Goal: Find specific page/section: Find specific page/section

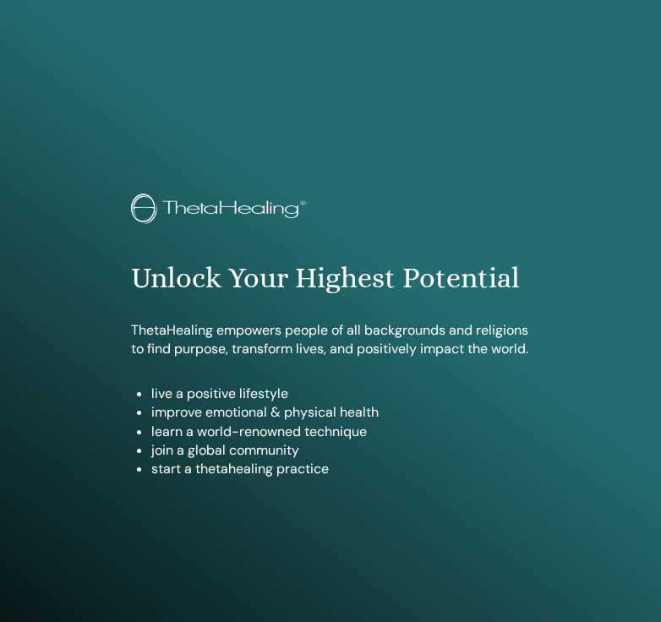
scroll to position [909, 0]
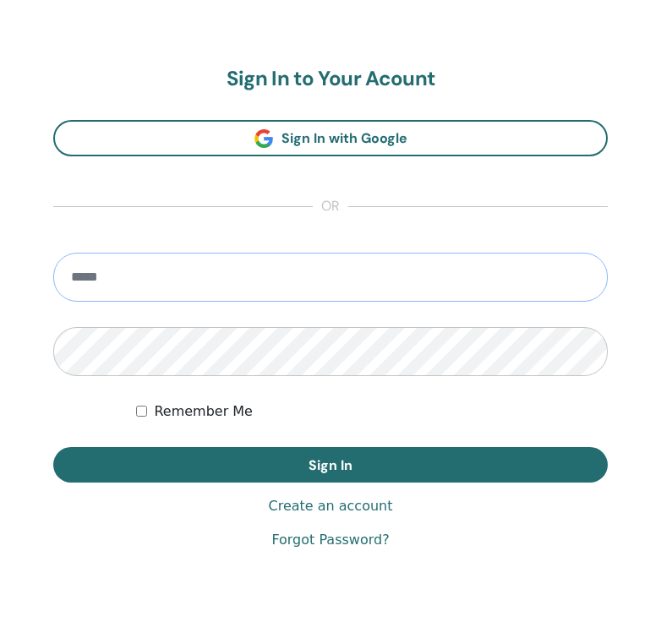
type input "**********"
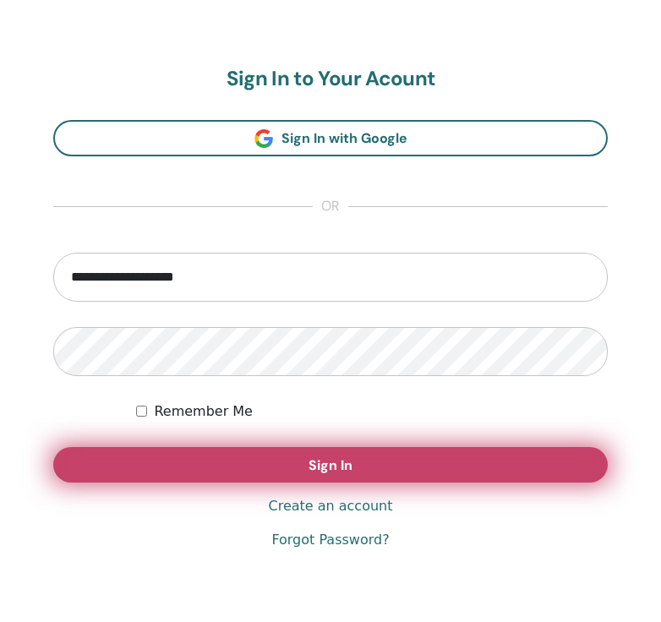
click at [258, 464] on button "Sign In" at bounding box center [330, 464] width 554 height 35
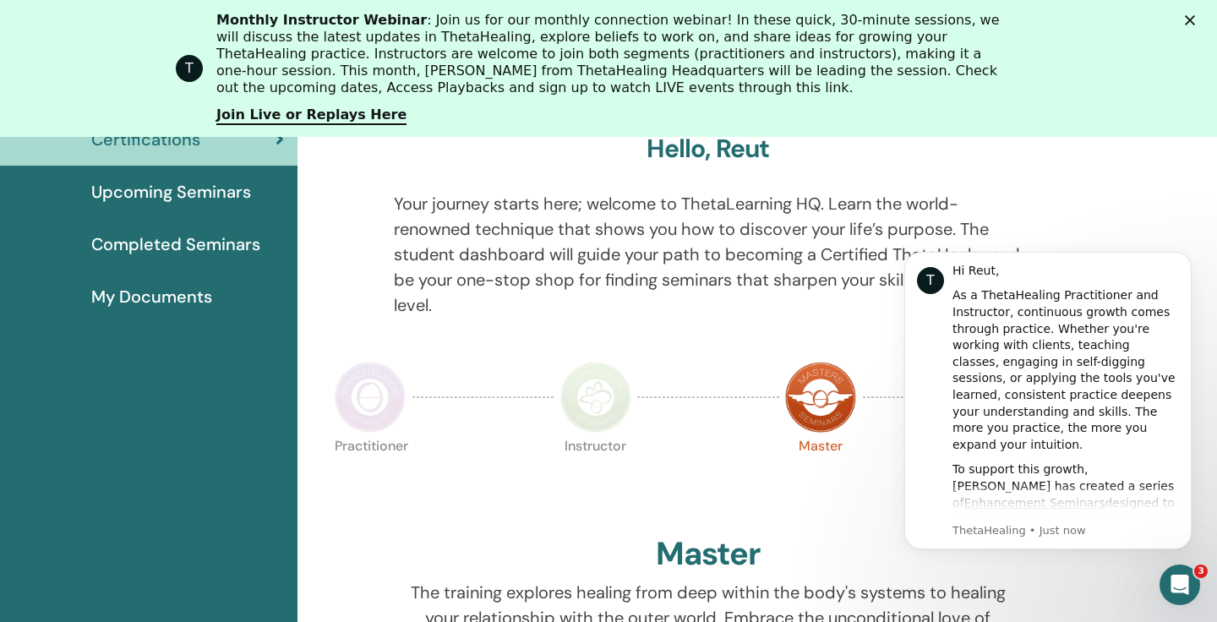
click at [660, 390] on img at bounding box center [820, 397] width 71 height 71
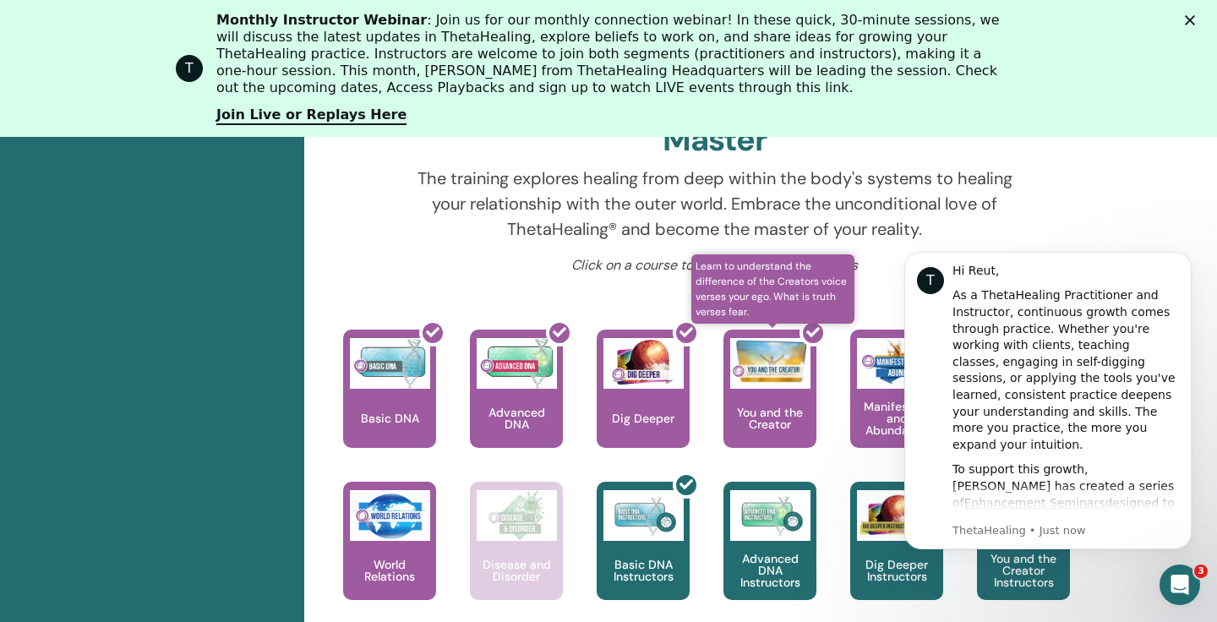
scroll to position [670, 0]
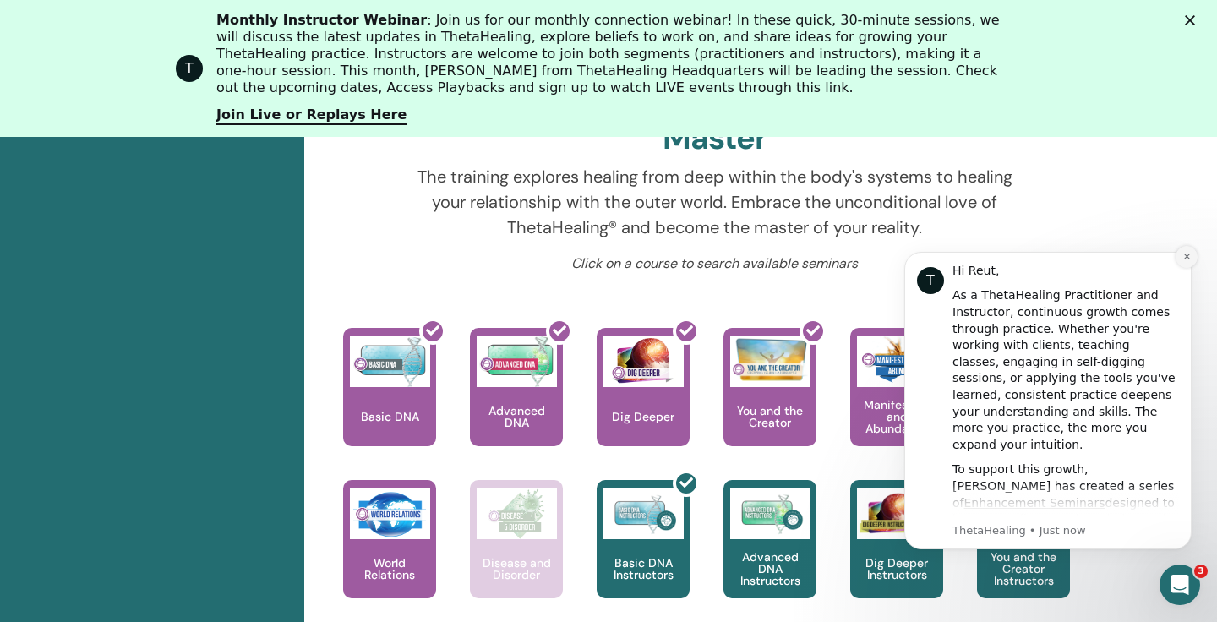
click at [1180, 255] on button "Dismiss notification" at bounding box center [1187, 257] width 22 height 22
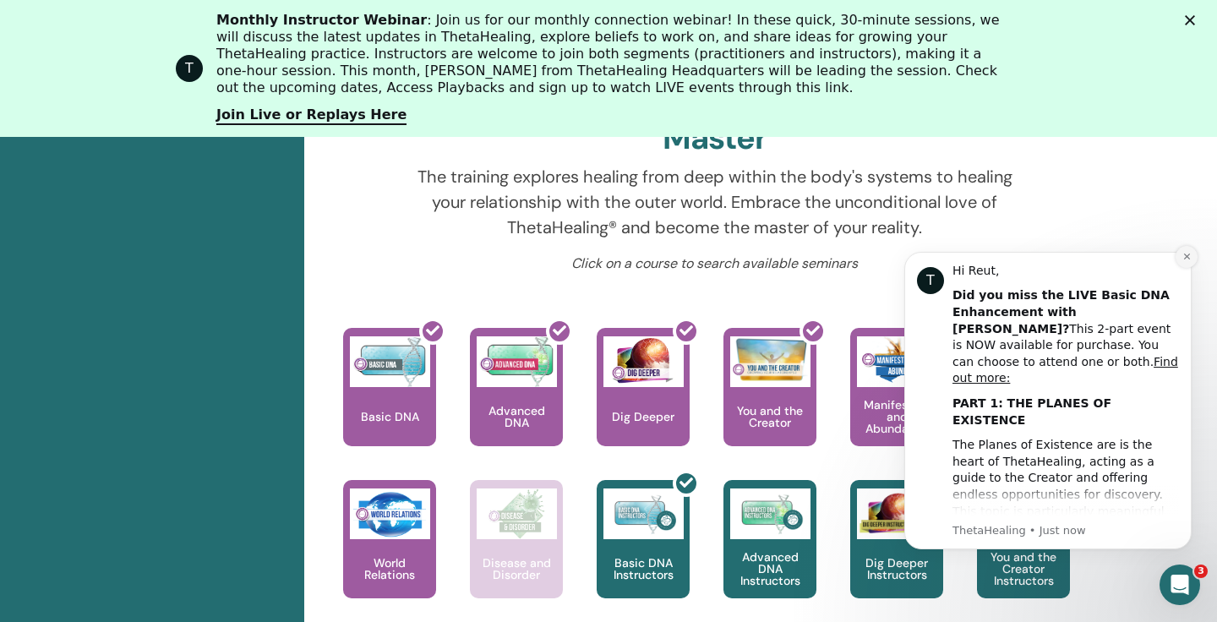
click at [1181, 257] on button "Dismiss notification" at bounding box center [1187, 257] width 22 height 22
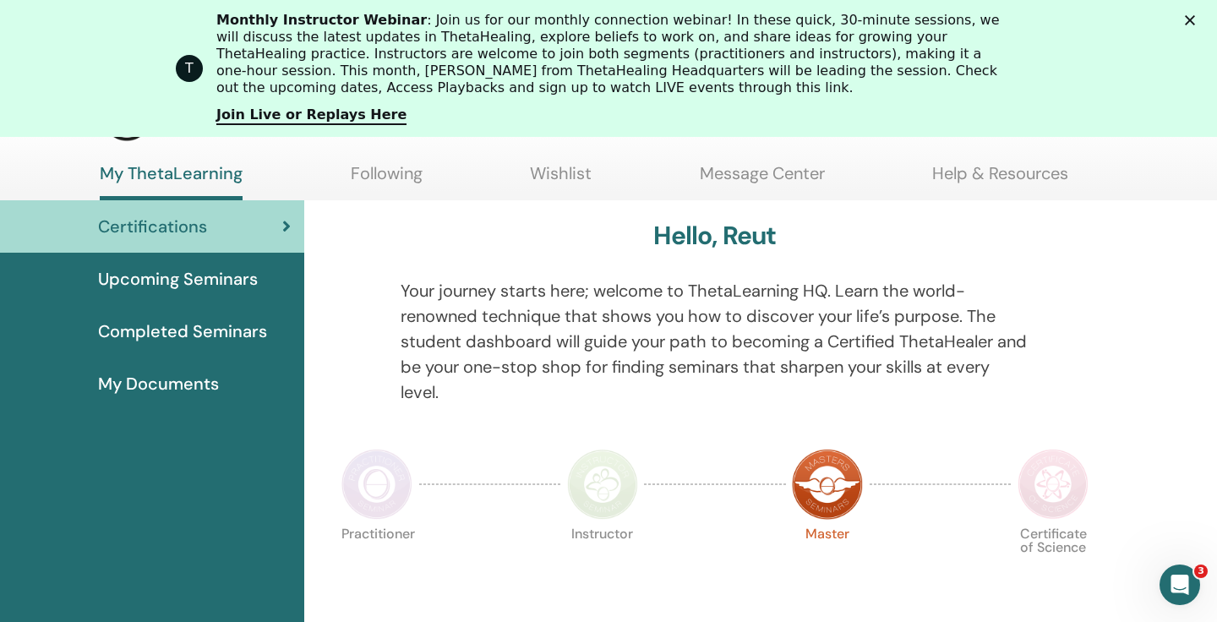
scroll to position [45, 0]
